Goal: Task Accomplishment & Management: Use online tool/utility

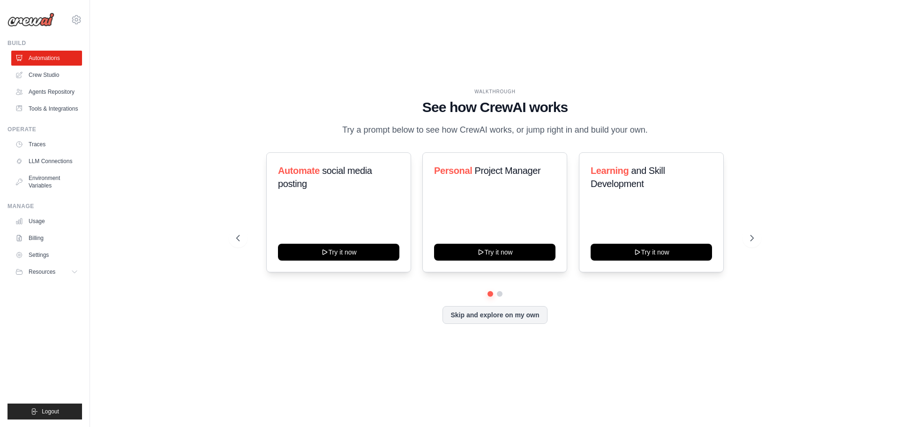
click at [764, 221] on div "WALKTHROUGH See how [PERSON_NAME] works Try a prompt below to see how [PERSON_N…" at bounding box center [495, 213] width 540 height 250
click at [56, 103] on link "Tools & Integrations" at bounding box center [47, 108] width 71 height 15
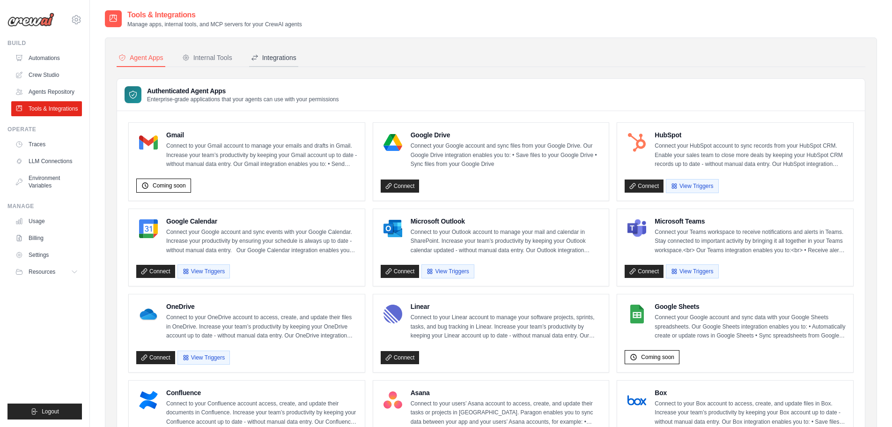
click at [292, 55] on div "Integrations" at bounding box center [273, 57] width 45 height 9
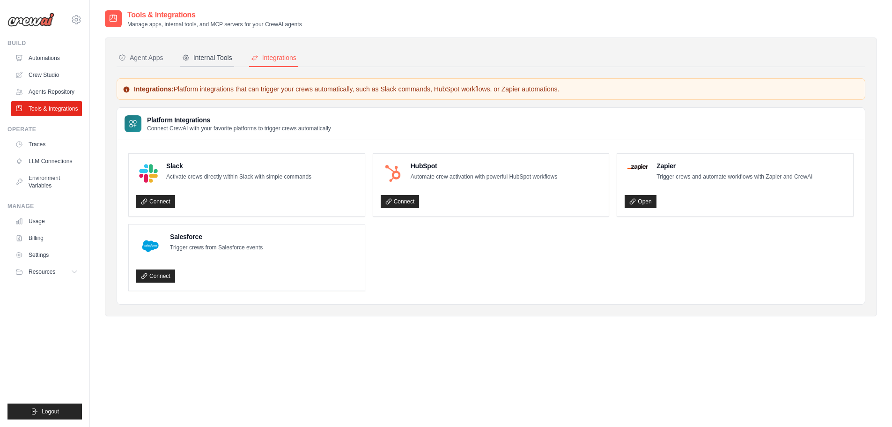
click at [220, 50] on button "Internal Tools" at bounding box center [207, 58] width 54 height 18
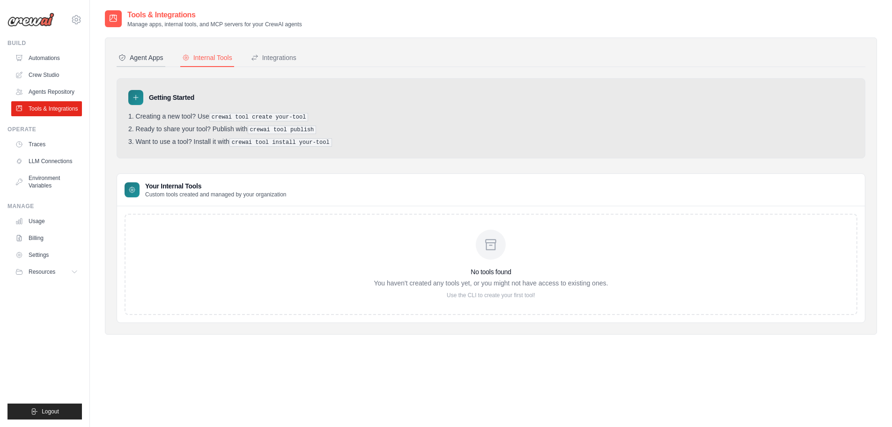
click at [153, 59] on div "Agent Apps" at bounding box center [141, 57] width 45 height 9
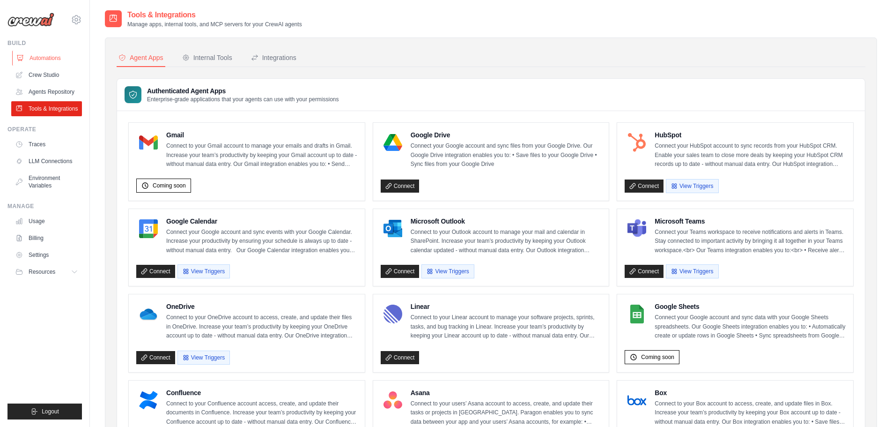
click at [64, 59] on link "Automations" at bounding box center [47, 58] width 71 height 15
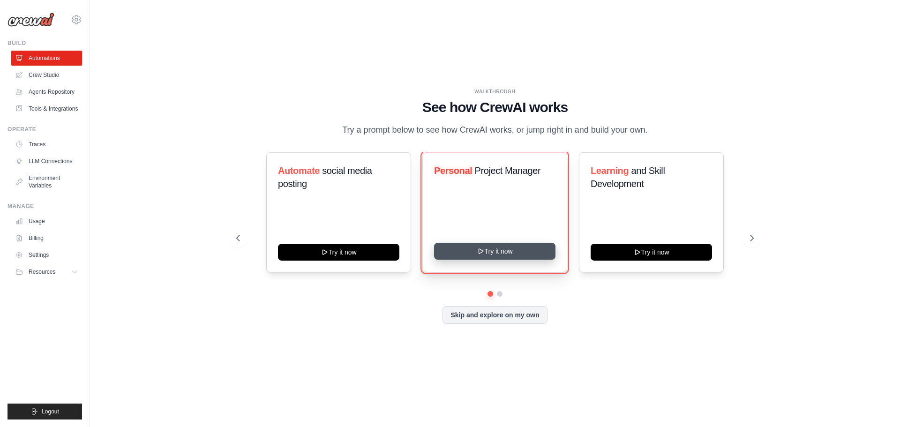
click at [529, 255] on button "Try it now" at bounding box center [494, 251] width 121 height 17
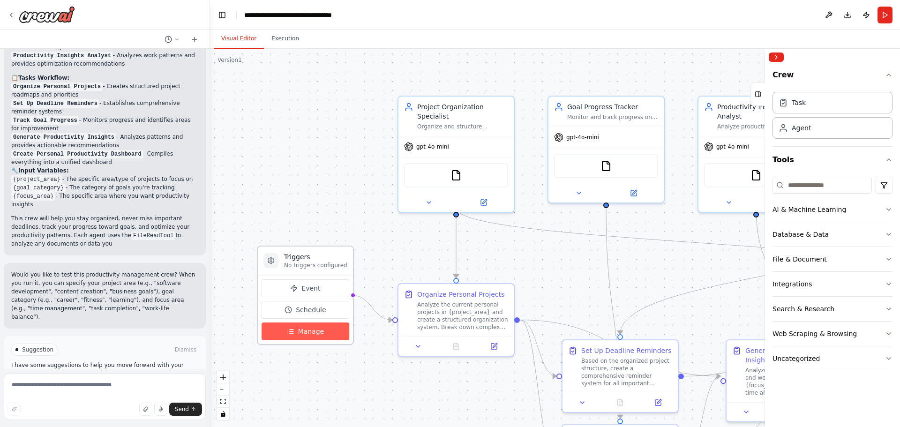
scroll to position [1032, 0]
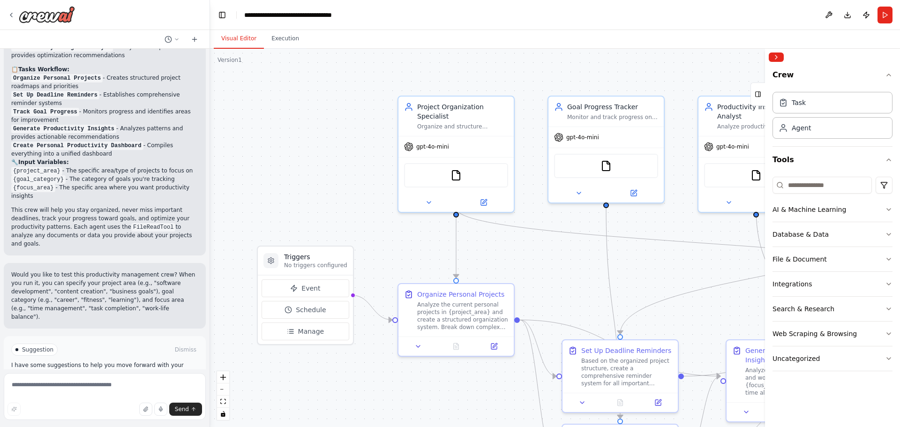
click at [116, 386] on span "Run Automation" at bounding box center [108, 389] width 45 height 7
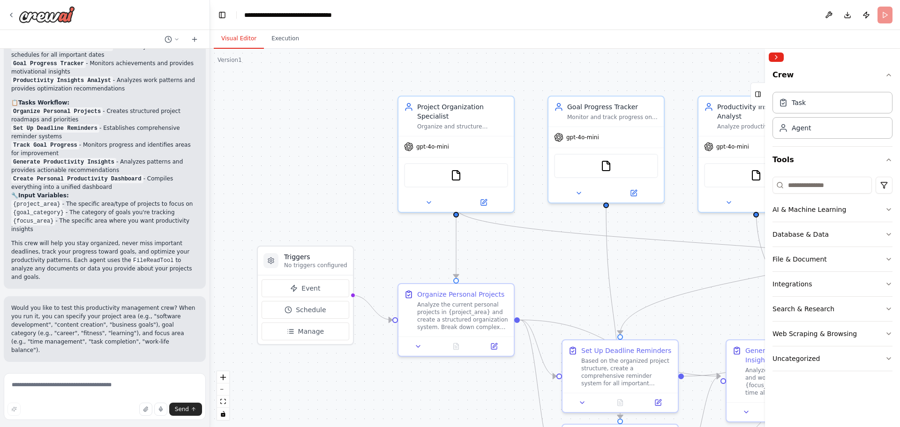
scroll to position [956, 0]
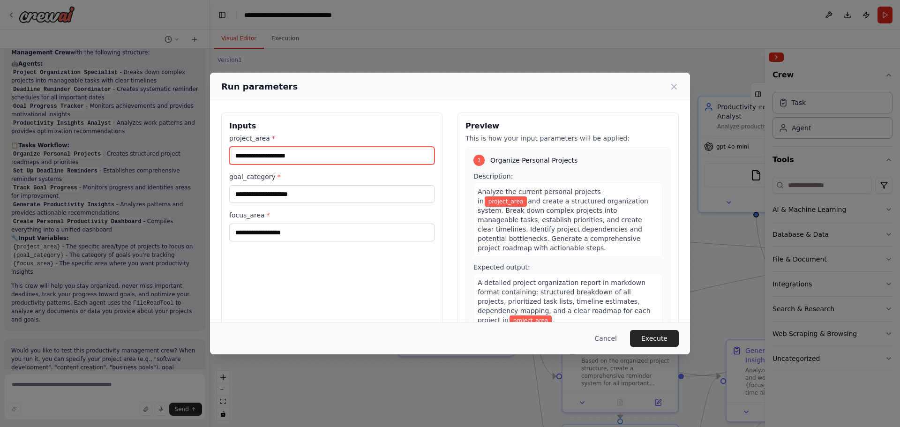
click at [303, 153] on input "project_area *" at bounding box center [331, 156] width 205 height 18
type input "*********"
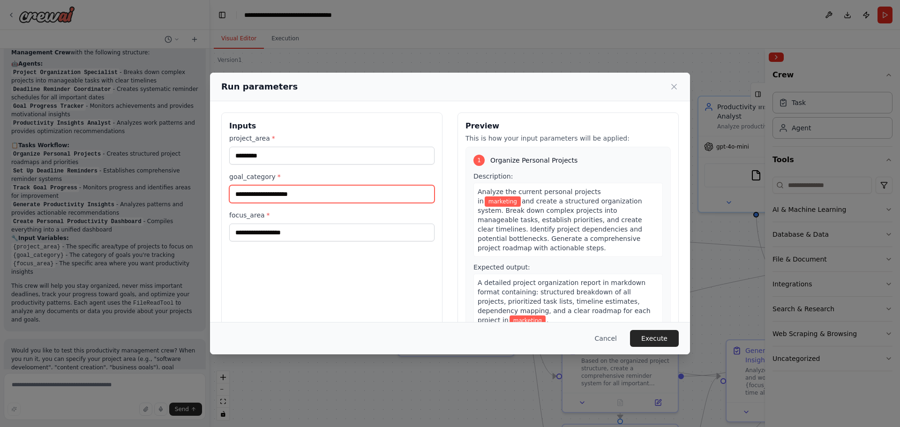
click at [283, 193] on input "goal_category *" at bounding box center [331, 194] width 205 height 18
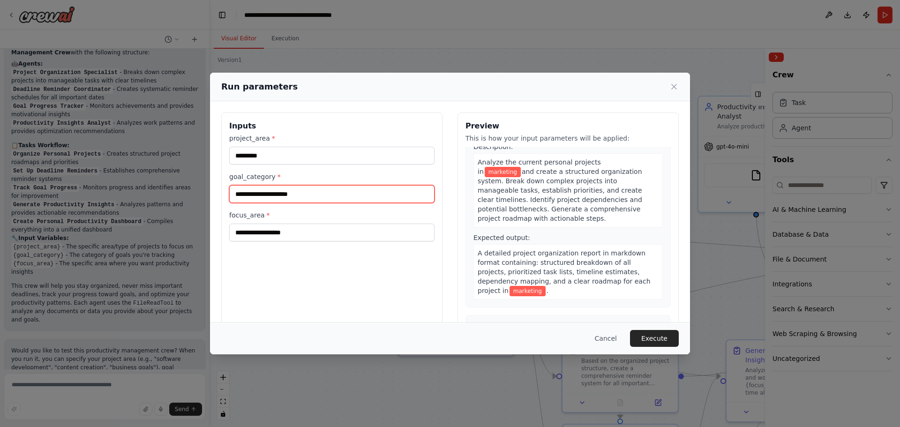
scroll to position [47, 0]
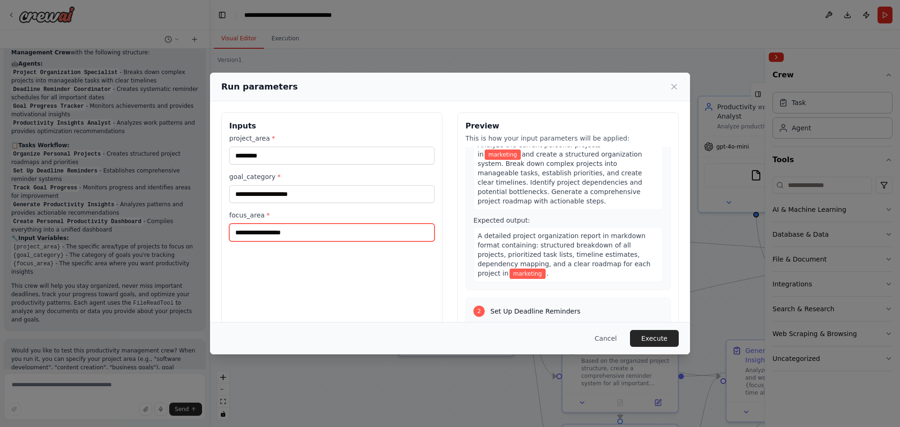
click at [366, 232] on input "focus_area *" at bounding box center [331, 232] width 205 height 18
drag, startPoint x: 379, startPoint y: 215, endPoint x: 322, endPoint y: 328, distance: 127.6
click at [322, 328] on div "Cancel Execute" at bounding box center [450, 338] width 480 height 32
click at [302, 235] on input "focus_area *" at bounding box center [331, 232] width 205 height 18
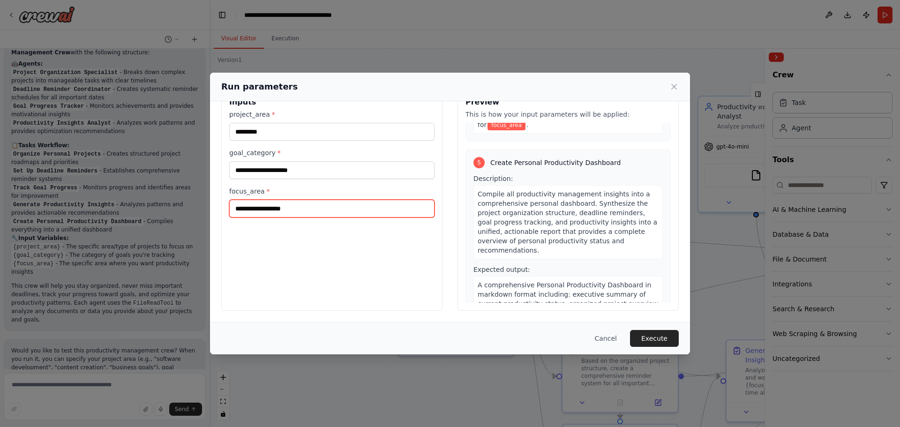
scroll to position [773, 0]
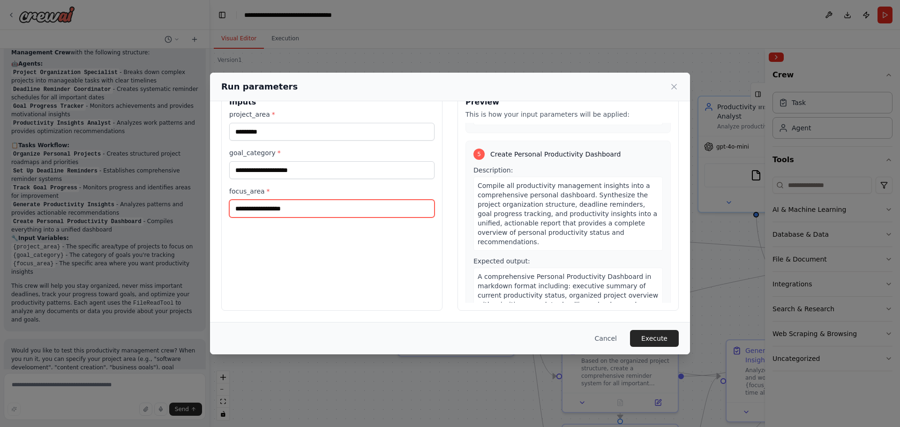
click at [305, 206] on input "focus_area *" at bounding box center [331, 209] width 205 height 18
type input "*******"
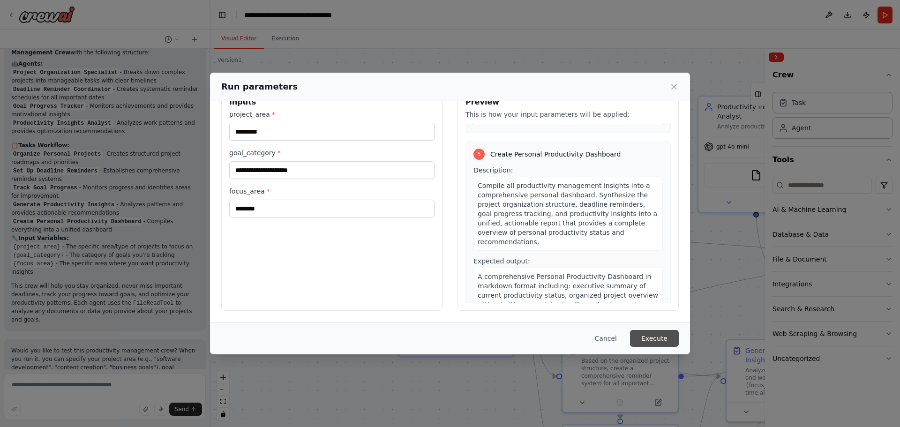
click at [640, 341] on button "Execute" at bounding box center [654, 338] width 49 height 17
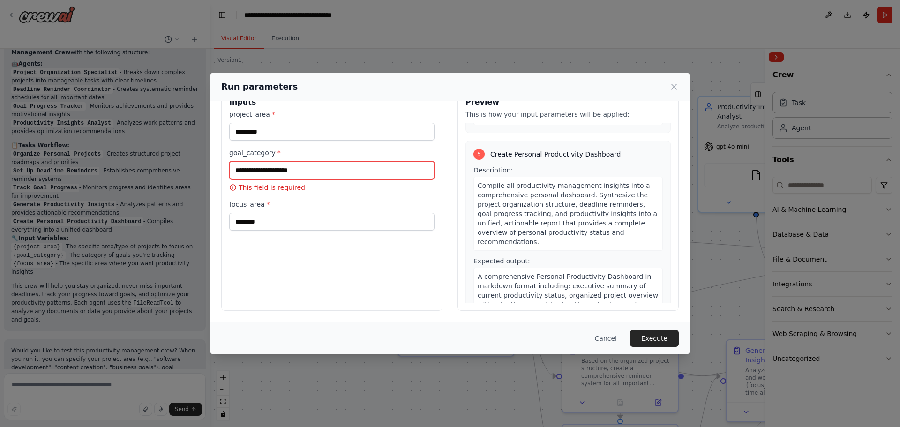
click at [313, 174] on input "goal_category *" at bounding box center [331, 170] width 205 height 18
click at [656, 333] on button "Execute" at bounding box center [654, 338] width 49 height 17
click at [310, 177] on input "goal_category *" at bounding box center [331, 170] width 205 height 18
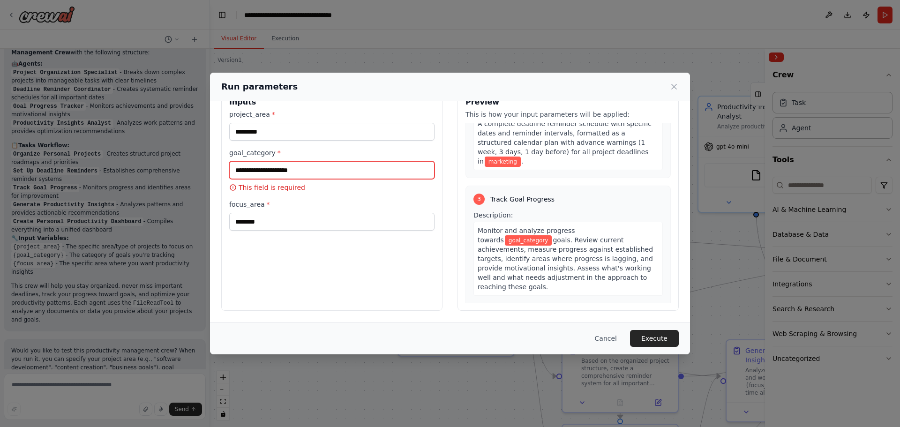
scroll to position [258, 0]
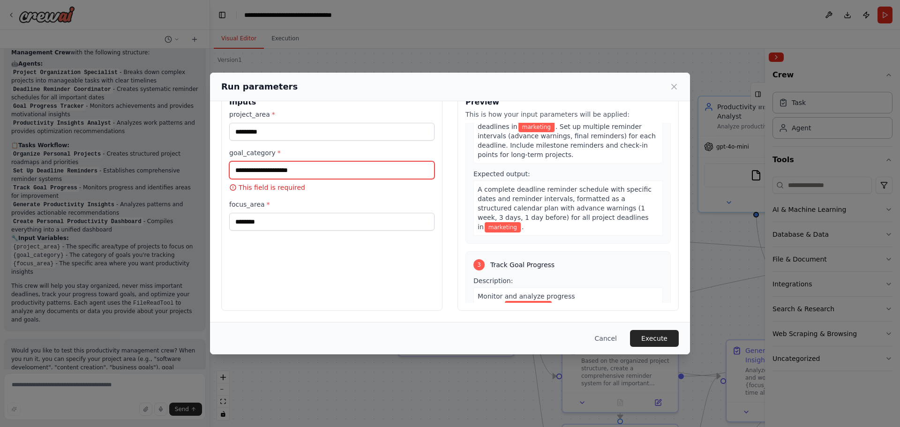
click at [349, 175] on input "goal_category *" at bounding box center [331, 170] width 205 height 18
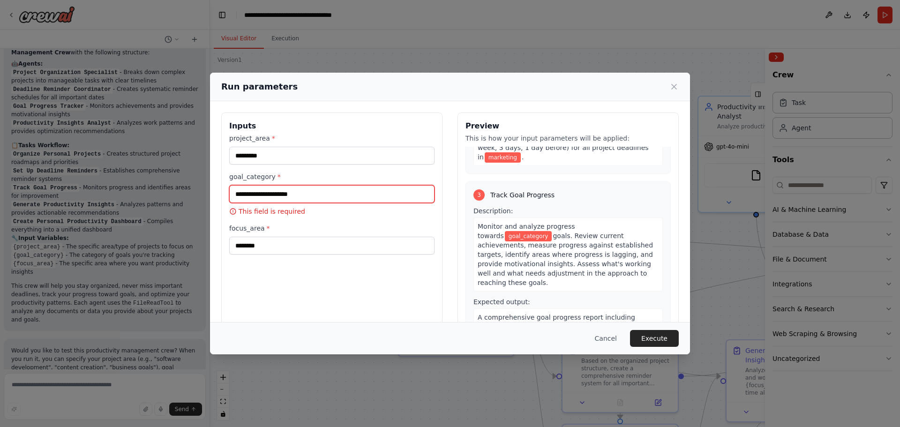
scroll to position [398, 0]
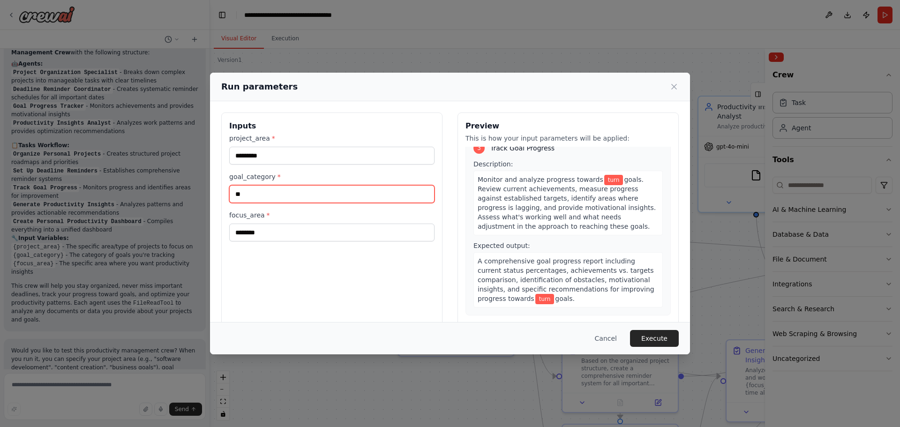
type input "*"
click at [270, 194] on input "**********" at bounding box center [331, 194] width 205 height 18
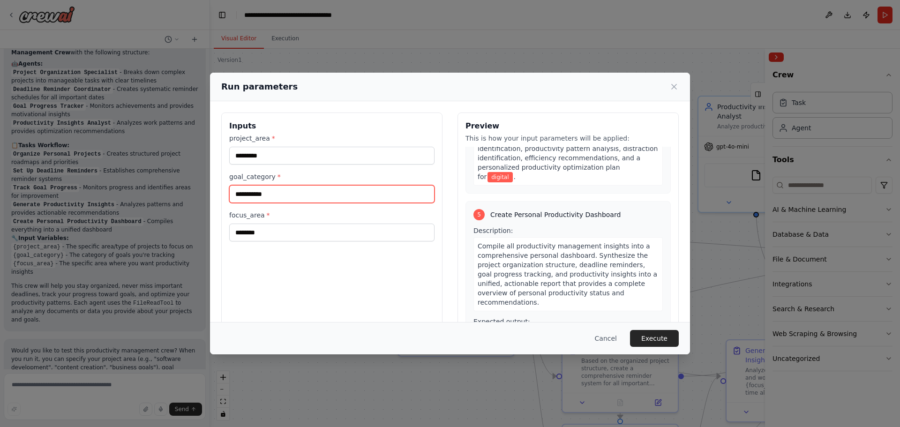
scroll to position [773, 0]
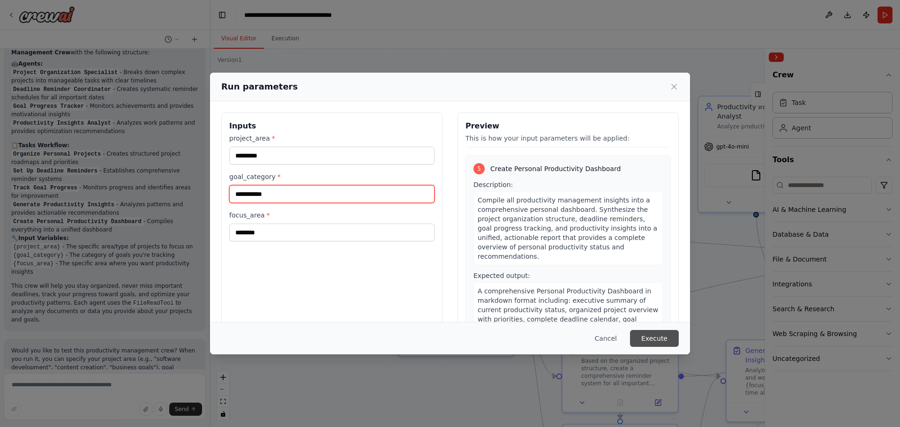
type input "**********"
click at [656, 338] on button "Execute" at bounding box center [654, 338] width 49 height 17
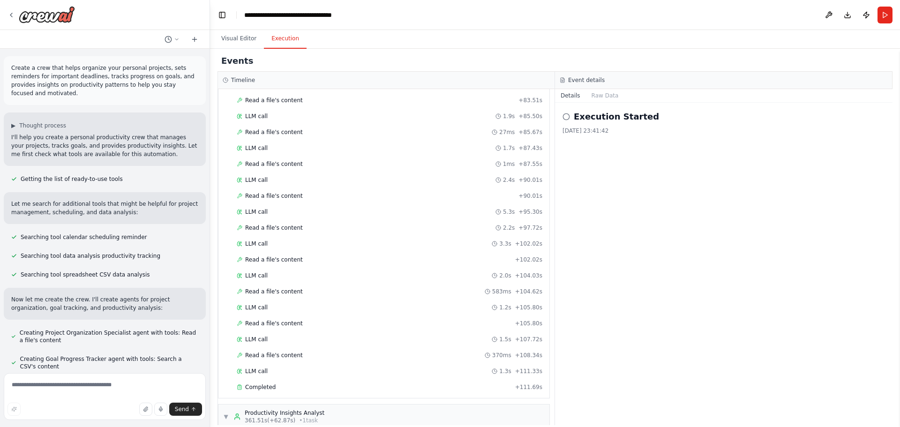
scroll to position [3742, 0]
